Goal: Go to known website

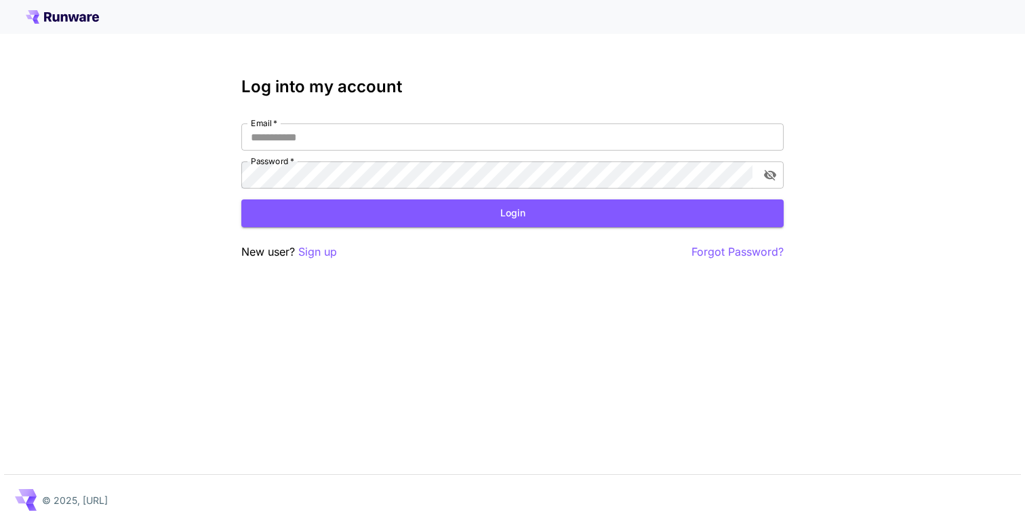
click at [54, 1] on div at bounding box center [512, 17] width 1025 height 34
click at [69, 21] on icon at bounding box center [62, 17] width 73 height 14
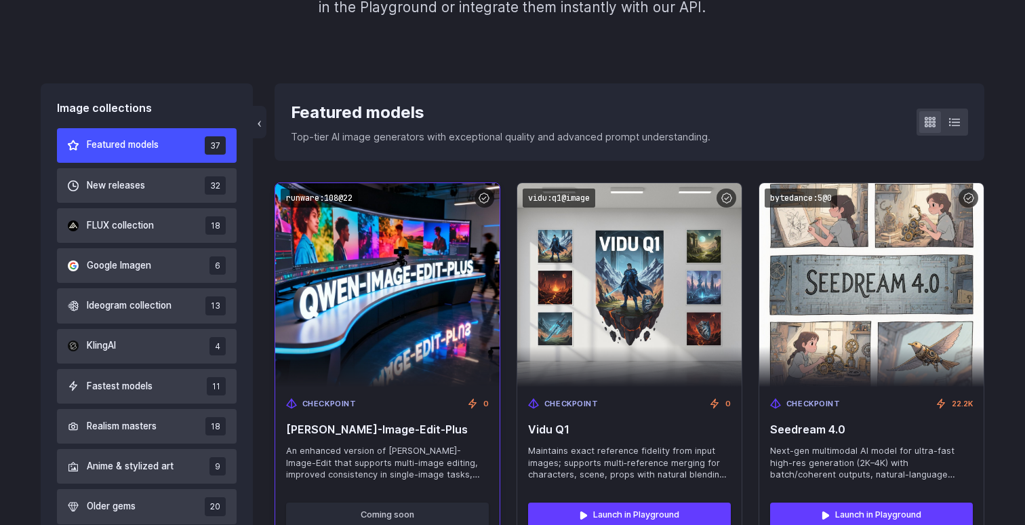
click at [435, 305] on img at bounding box center [387, 285] width 247 height 224
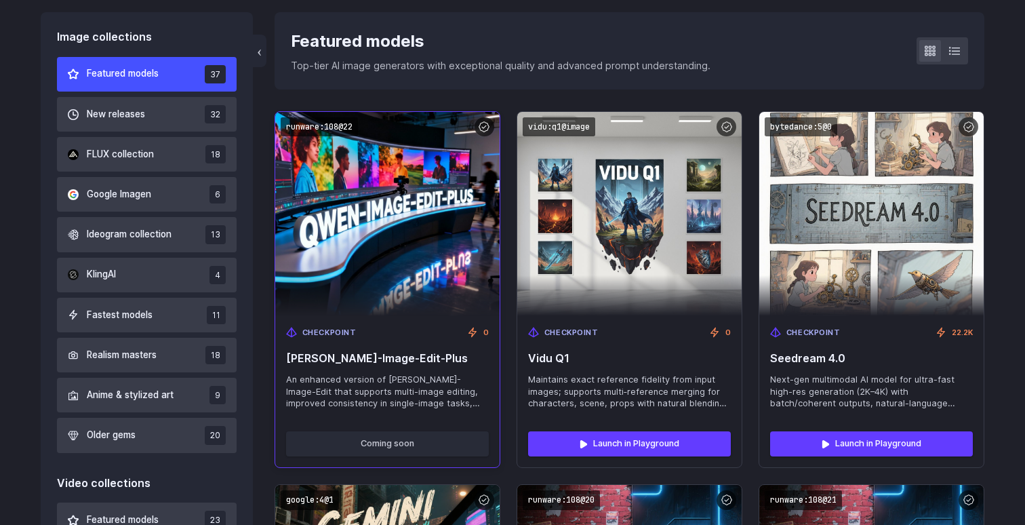
scroll to position [393, 0]
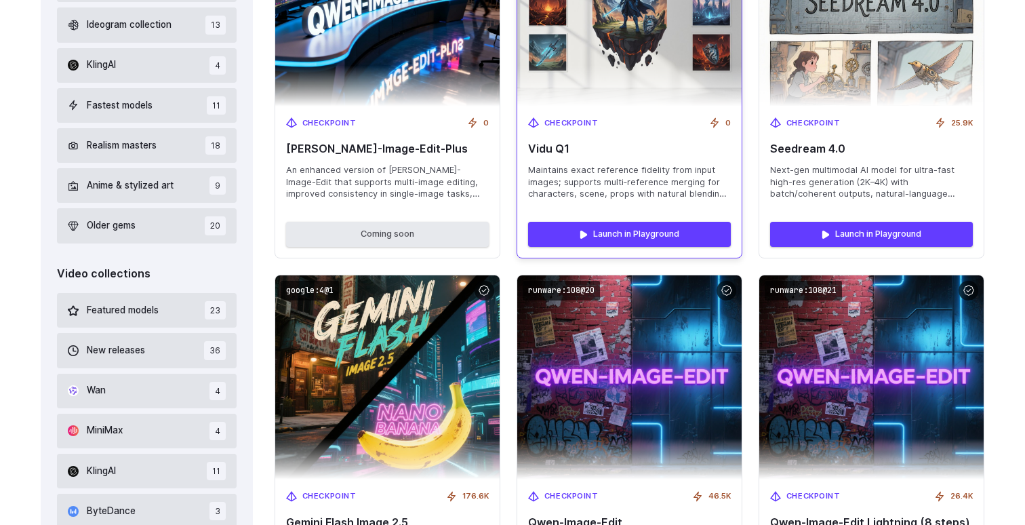
scroll to position [597, 0]
